Goal: Transaction & Acquisition: Purchase product/service

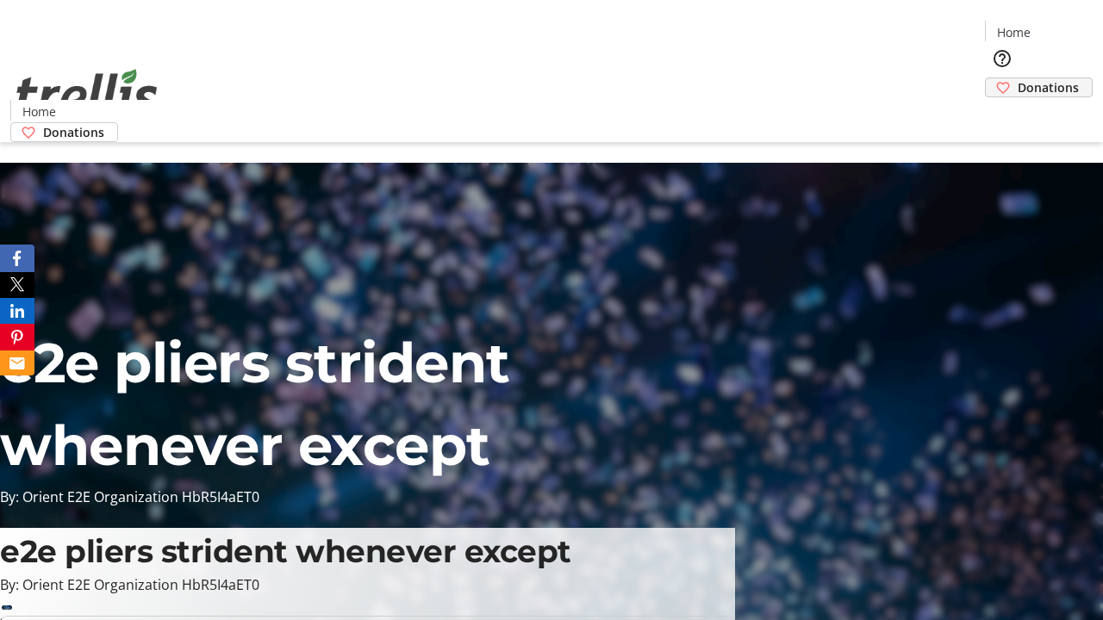
click at [1018, 78] on span "Donations" at bounding box center [1048, 87] width 61 height 18
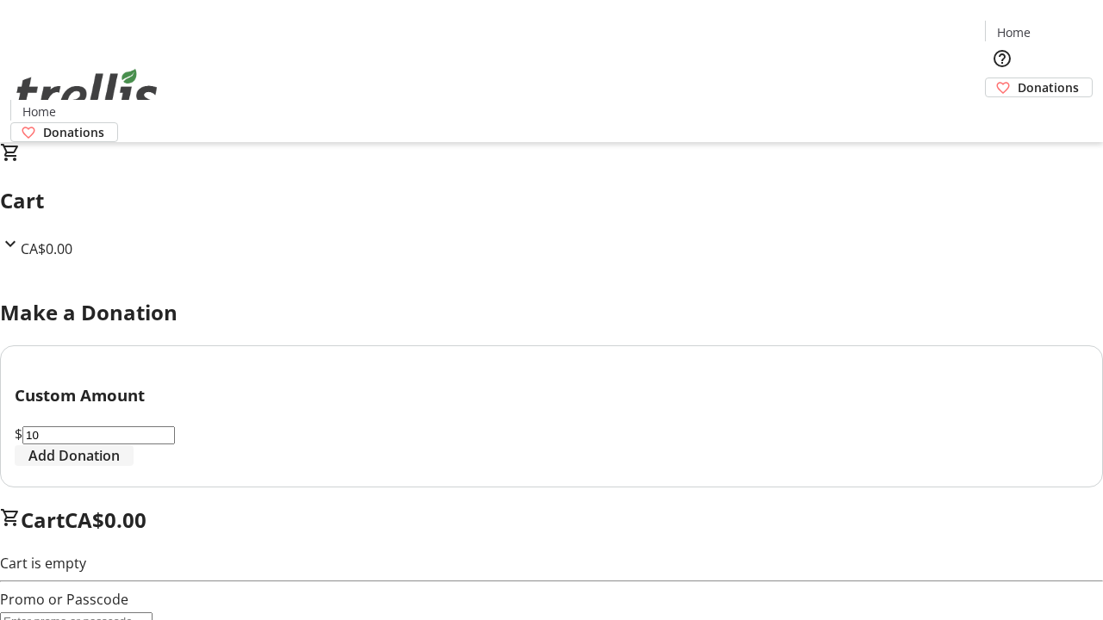
click at [120, 466] on span "Add Donation" at bounding box center [73, 456] width 91 height 21
